Goal: Information Seeking & Learning: Learn about a topic

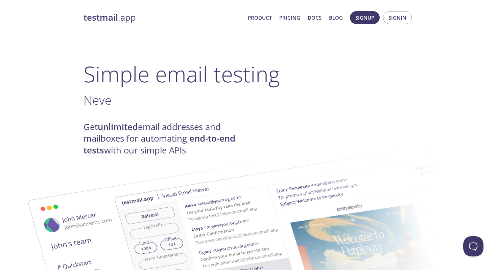
click at [291, 16] on link "Pricing" at bounding box center [289, 17] width 21 height 9
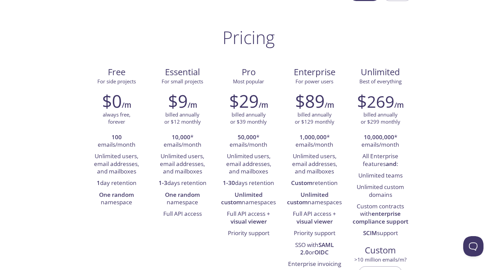
scroll to position [33, 0]
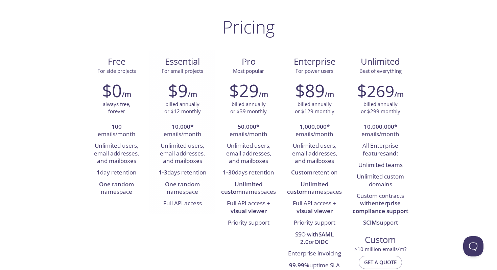
click at [168, 142] on li "Unlimited users, email addresses, and mailboxes" at bounding box center [183, 153] width 56 height 27
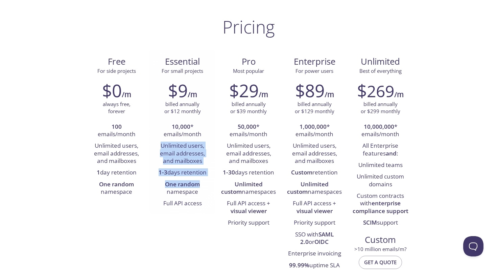
drag, startPoint x: 168, startPoint y: 142, endPoint x: 197, endPoint y: 188, distance: 53.9
click at [197, 188] on ul "10,000 * emails/month Unlimited users, email addresses, and mailboxes 1-3 days …" at bounding box center [183, 165] width 56 height 88
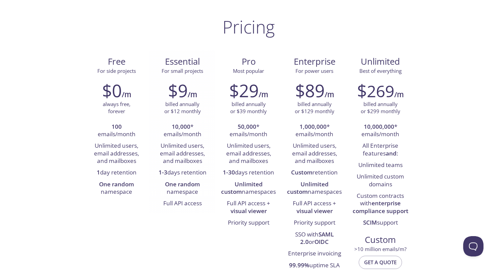
click at [197, 189] on li "One random namespace" at bounding box center [183, 188] width 56 height 19
click at [197, 206] on li "Full API access" at bounding box center [183, 203] width 56 height 11
drag, startPoint x: 197, startPoint y: 206, endPoint x: 176, endPoint y: 161, distance: 49.3
click at [176, 161] on ul "10,000 * emails/month Unlimited users, email addresses, and mailboxes 1-3 days …" at bounding box center [183, 165] width 56 height 88
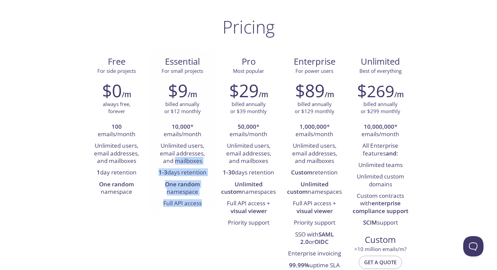
click at [176, 160] on li "Unlimited users, email addresses, and mailboxes" at bounding box center [183, 153] width 56 height 27
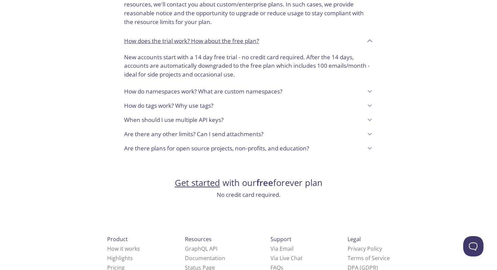
scroll to position [560, 0]
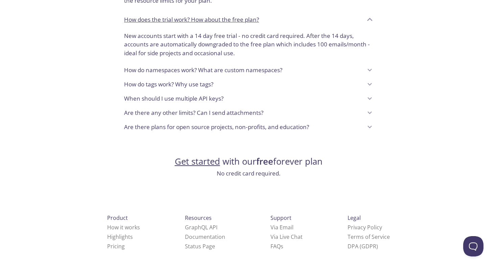
click at [157, 70] on p "How do namespaces work? What are custom namespaces?" at bounding box center [203, 70] width 158 height 9
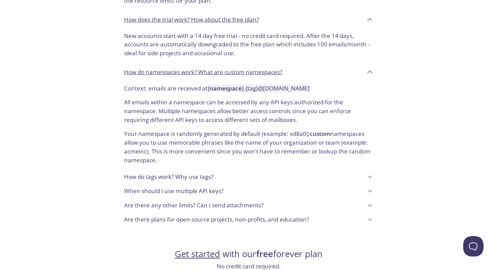
click at [157, 70] on p "How do namespaces work? What are custom namespaces?" at bounding box center [203, 72] width 158 height 9
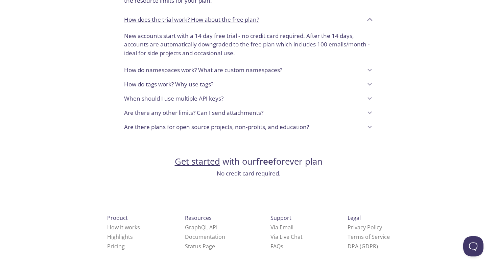
click at [136, 129] on p "Are there plans for open source projects, non-profits, and education?" at bounding box center [216, 126] width 185 height 9
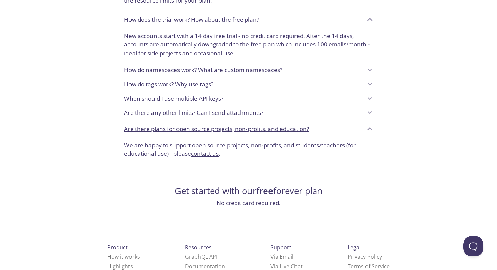
click at [137, 127] on p "Are there plans for open source projects, non-profits, and education?" at bounding box center [216, 128] width 185 height 9
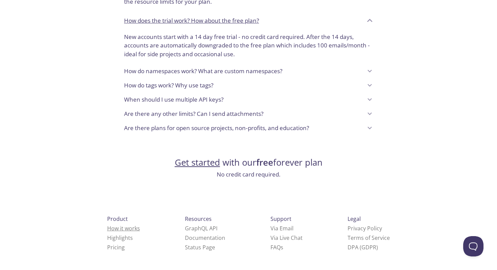
click at [110, 229] on link "How it works" at bounding box center [123, 227] width 33 height 7
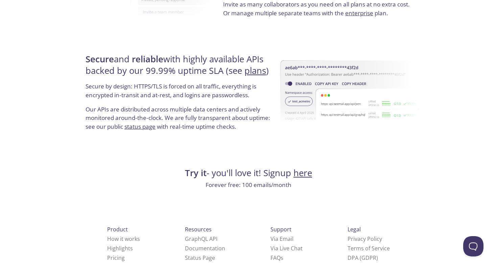
scroll to position [1277, 0]
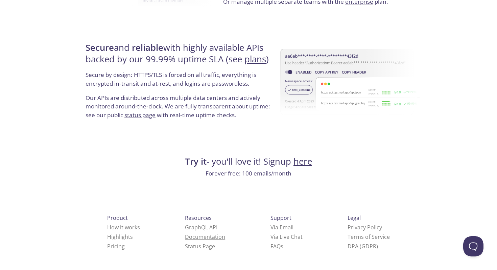
click at [185, 234] on link "Documentation" at bounding box center [205, 236] width 40 height 7
click at [209, 87] on p "Secure by design: HTTPS/TLS is forced on all traffic, everything is encrypted i…" at bounding box center [180, 81] width 188 height 23
